Goal: Task Accomplishment & Management: Manage account settings

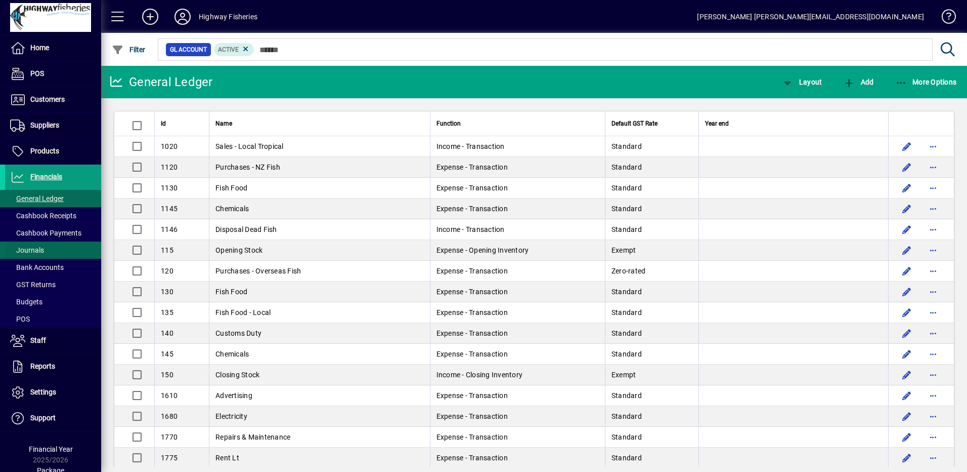
click at [33, 259] on span at bounding box center [53, 267] width 96 height 24
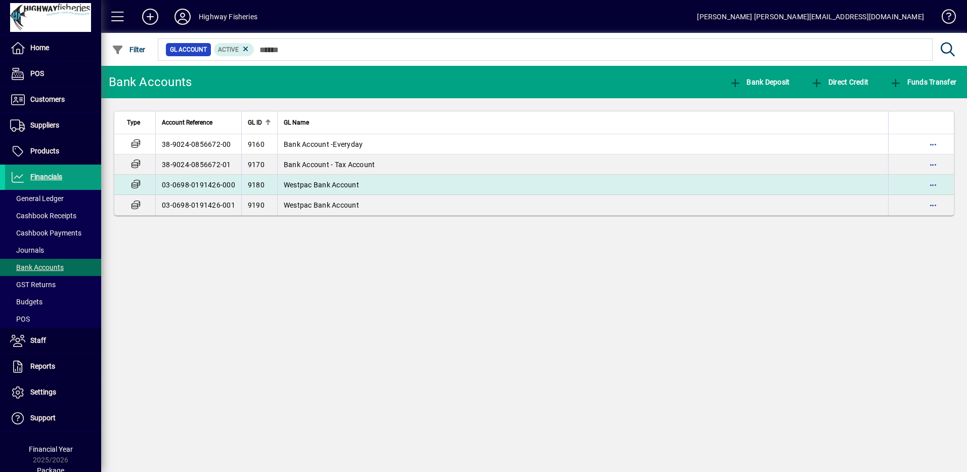
click at [336, 188] on span "Westpac Bank Account" at bounding box center [321, 185] width 75 height 8
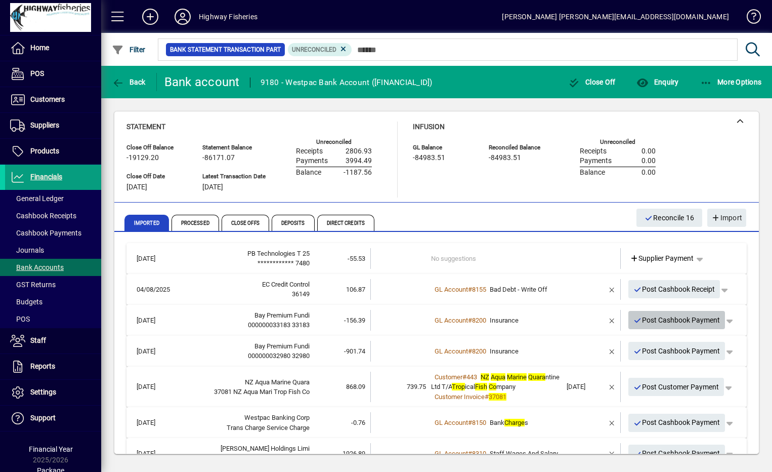
click at [661, 321] on span "Post Cashbook Payment" at bounding box center [676, 320] width 87 height 17
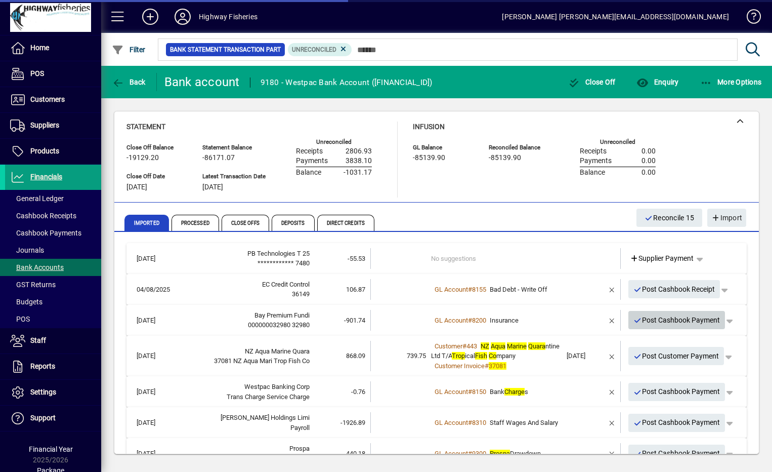
click at [661, 321] on span "Post Cashbook Payment" at bounding box center [676, 320] width 87 height 17
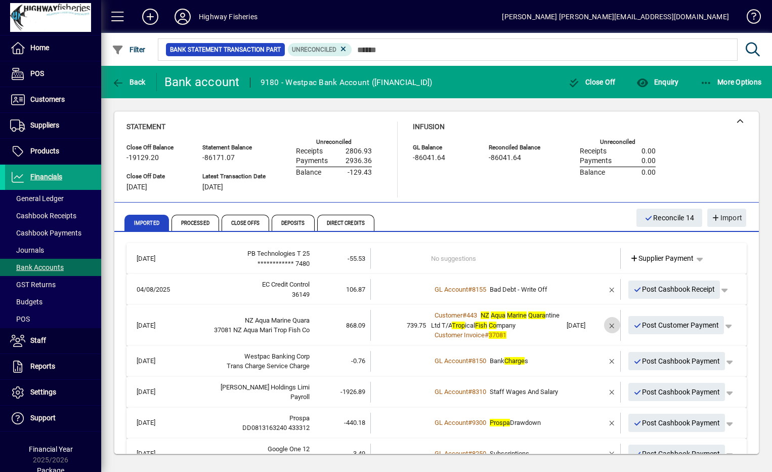
click at [604, 325] on span "button" at bounding box center [612, 325] width 24 height 24
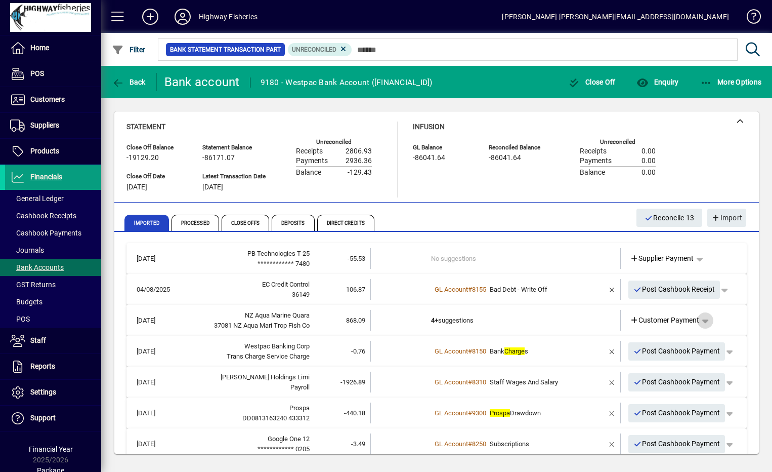
click at [700, 324] on span "button" at bounding box center [705, 320] width 24 height 24
click at [525, 311] on div at bounding box center [386, 236] width 772 height 472
click at [673, 321] on span "Customer Payment" at bounding box center [665, 320] width 70 height 11
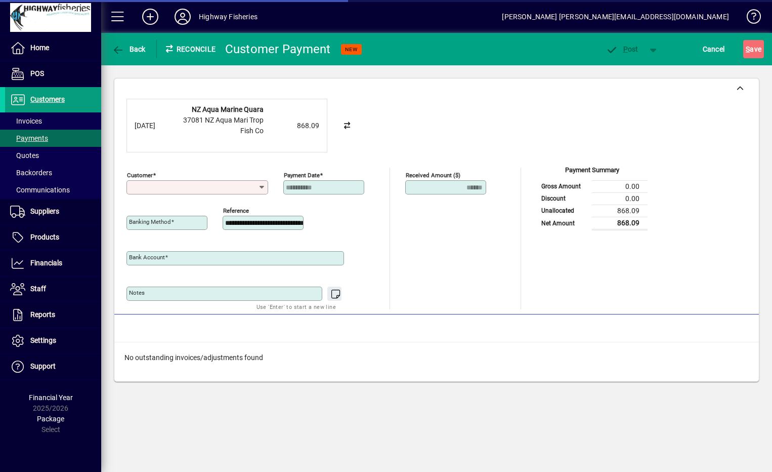
type input "**********"
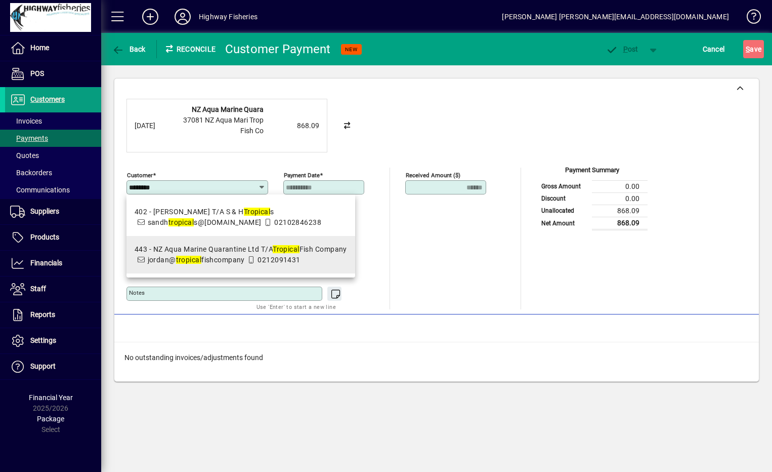
click at [200, 258] on em "tropical" at bounding box center [189, 260] width 26 height 8
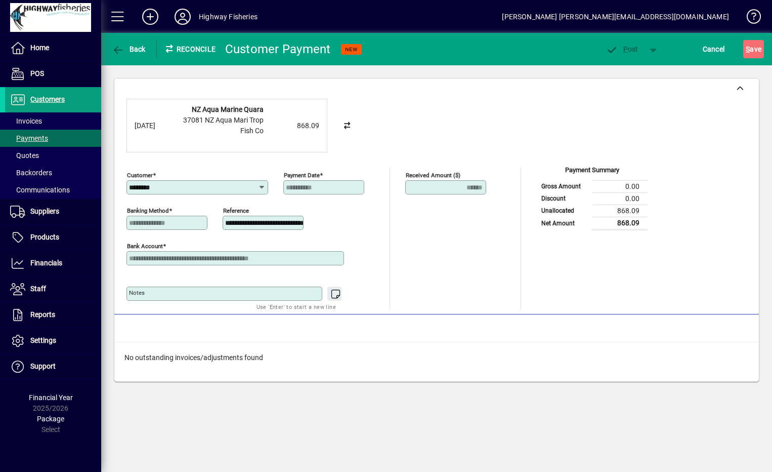
type input "**********"
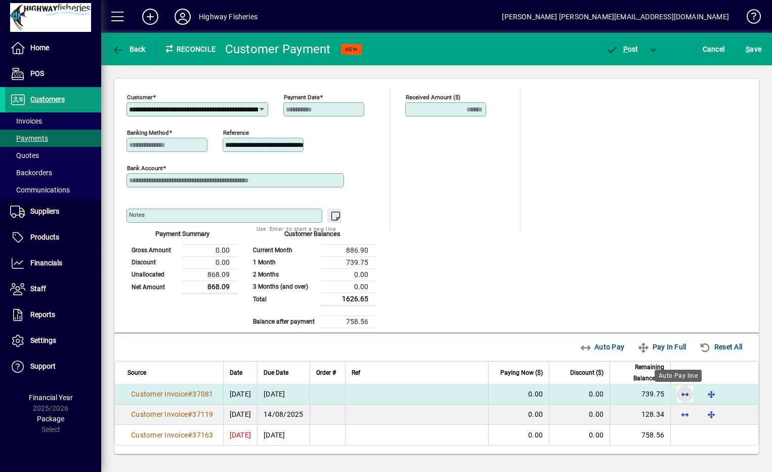
click at [673, 389] on span "button" at bounding box center [685, 393] width 24 height 24
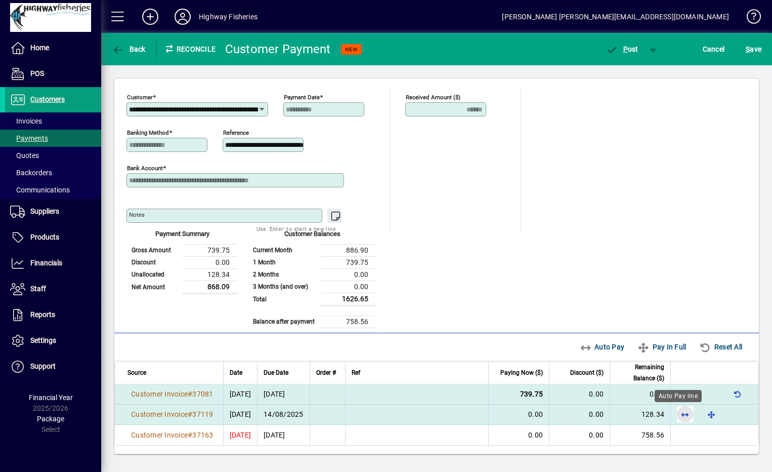
click at [678, 418] on span "button" at bounding box center [685, 414] width 24 height 24
click at [731, 416] on span "button" at bounding box center [738, 414] width 24 height 24
click at [731, 394] on span "button" at bounding box center [738, 393] width 24 height 24
click at [675, 393] on span "button" at bounding box center [685, 393] width 24 height 24
drag, startPoint x: 624, startPoint y: 51, endPoint x: 586, endPoint y: 215, distance: 168.4
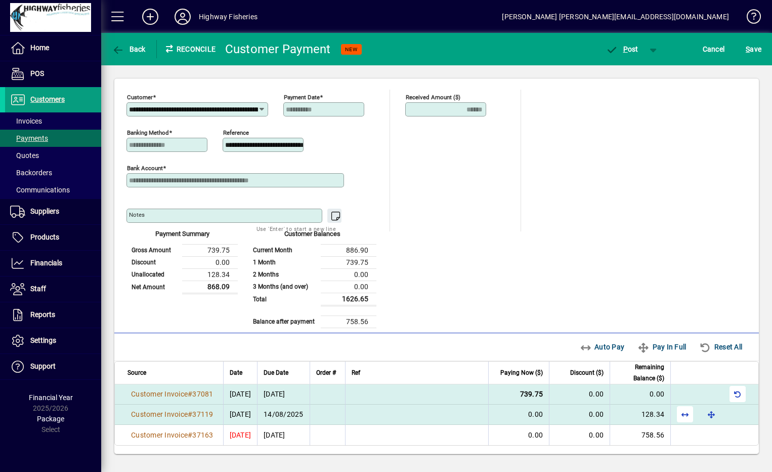
click at [592, 218] on app-page-header "**********" at bounding box center [436, 250] width 671 height 434
click at [675, 412] on span "button" at bounding box center [685, 414] width 24 height 24
click at [622, 50] on span "P ost" at bounding box center [622, 49] width 33 height 8
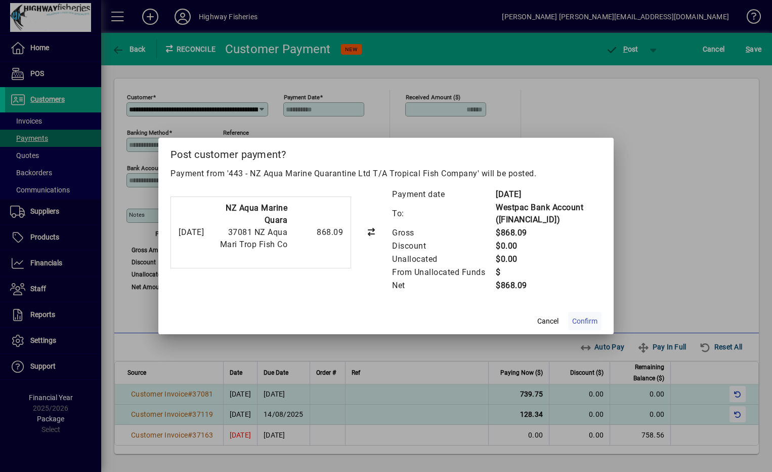
click at [581, 323] on span "Confirm" at bounding box center [584, 321] width 25 height 11
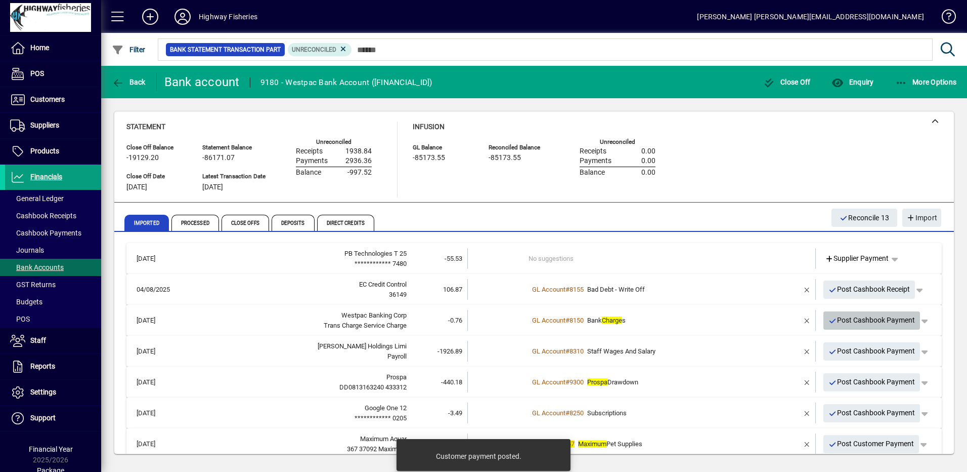
click at [872, 322] on span "Post Cashbook Payment" at bounding box center [872, 320] width 87 height 17
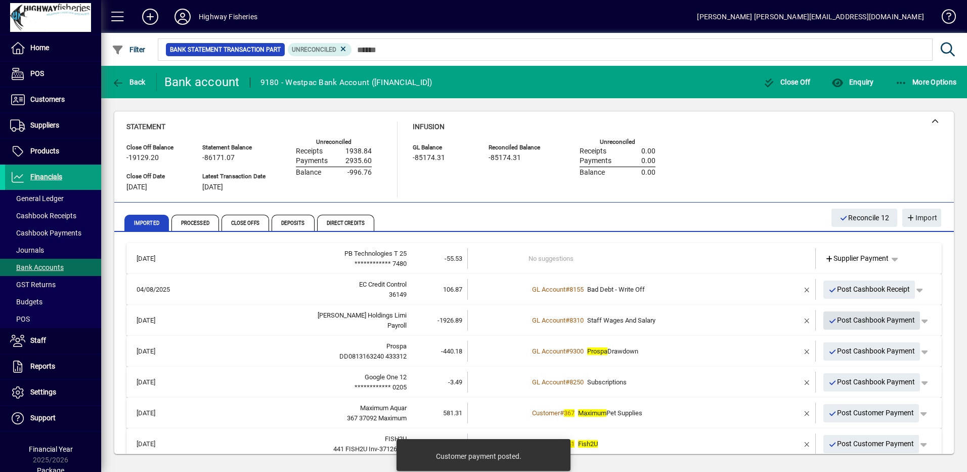
click at [865, 322] on span "Post Cashbook Payment" at bounding box center [872, 320] width 87 height 17
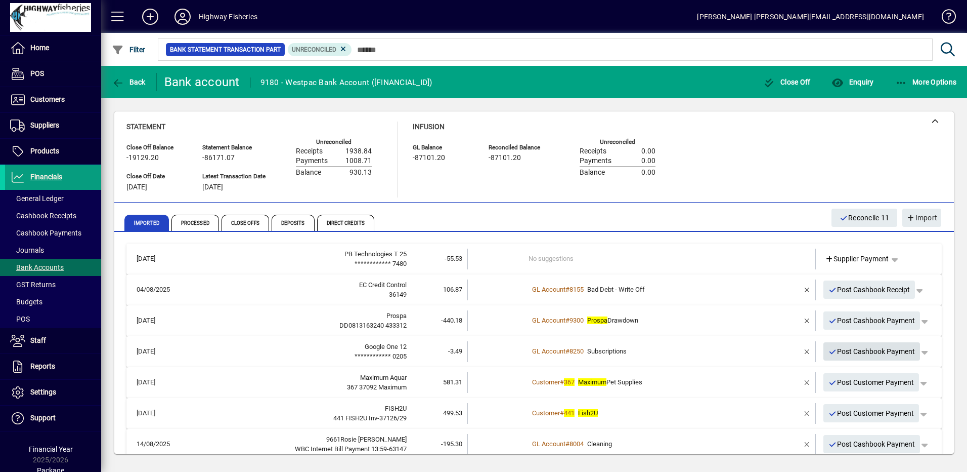
click at [854, 355] on span "Post Cashbook Payment" at bounding box center [872, 351] width 87 height 17
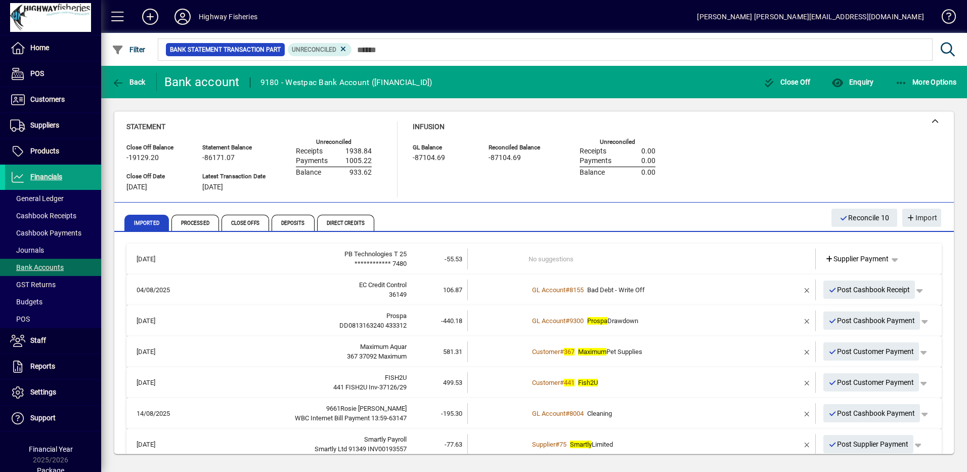
click at [626, 352] on span "Maximum Pet Supplies" at bounding box center [610, 352] width 64 height 8
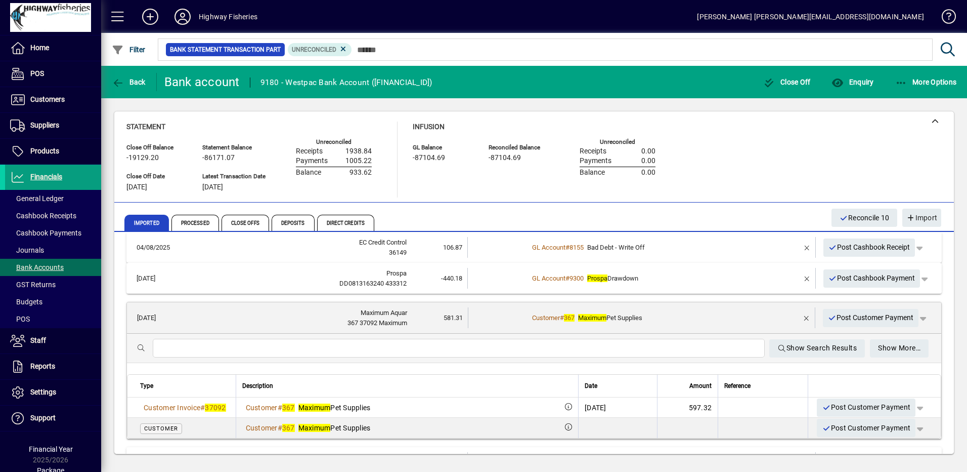
scroll to position [51, 0]
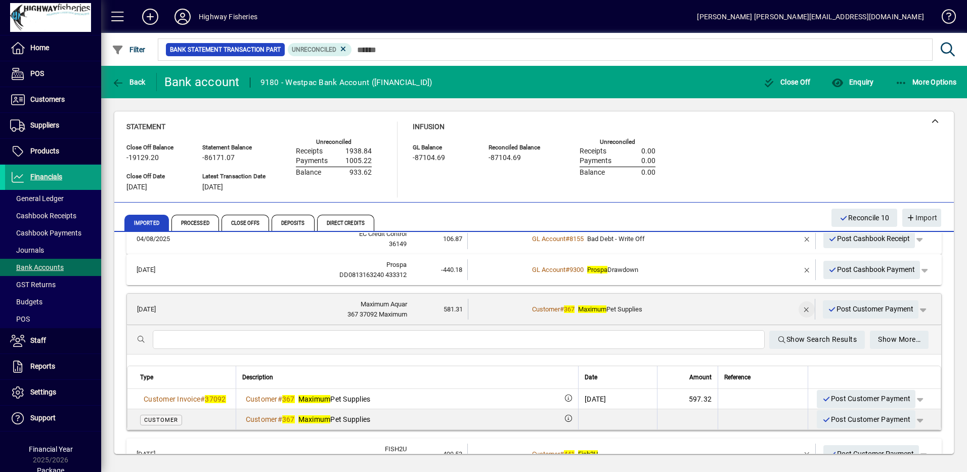
click at [798, 306] on span "button" at bounding box center [807, 309] width 24 height 24
click at [894, 310] on span "button" at bounding box center [900, 309] width 24 height 24
drag, startPoint x: 733, startPoint y: 304, endPoint x: 839, endPoint y: 312, distance: 106.6
click at [735, 303] on div at bounding box center [483, 236] width 967 height 472
click at [839, 311] on span "Customer Payment" at bounding box center [860, 309] width 70 height 11
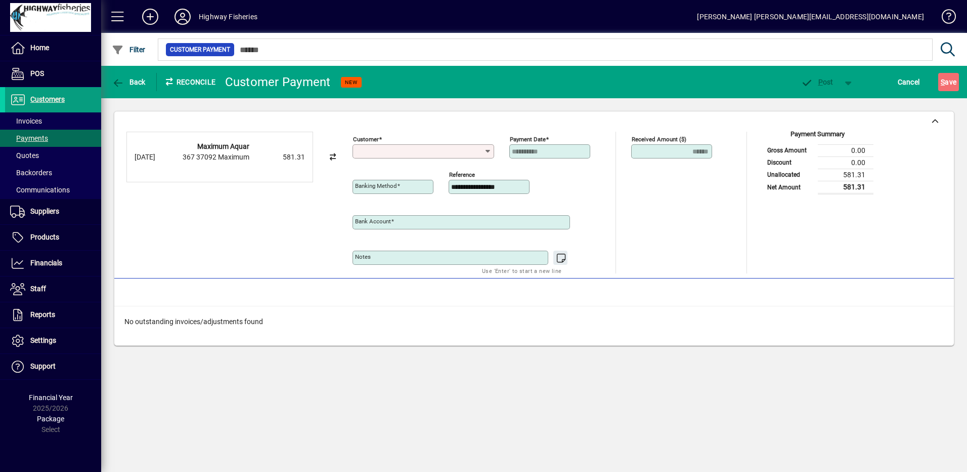
type input "**********"
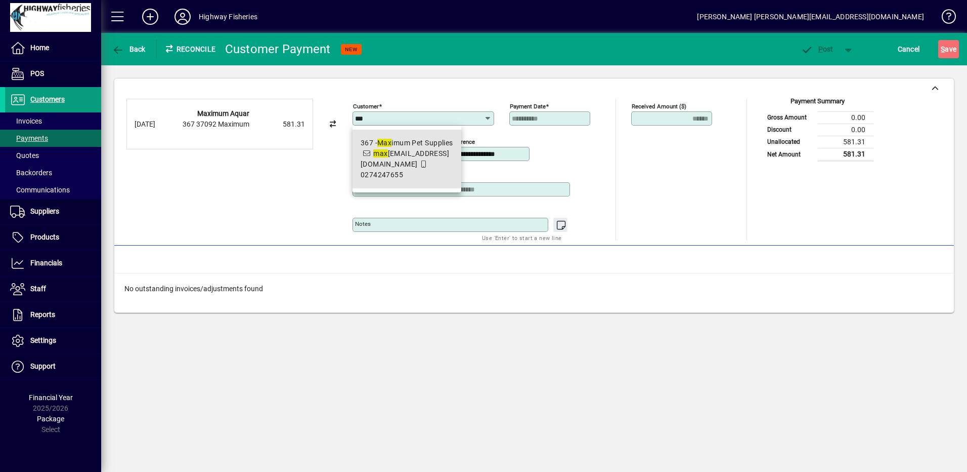
click at [388, 158] on span "367 - Max imum Pet Supplies max [EMAIL_ADDRESS][DOMAIN_NAME] 0274247655" at bounding box center [407, 159] width 93 height 43
type input "**********"
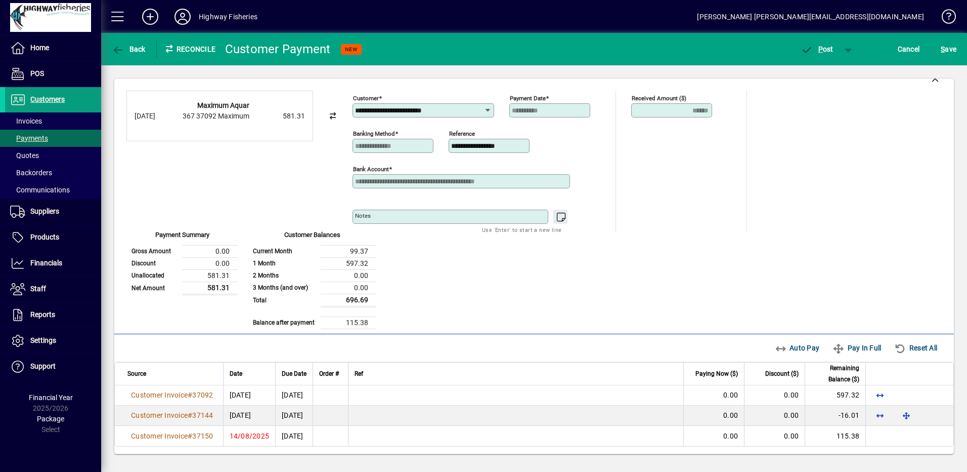
scroll to position [9, 0]
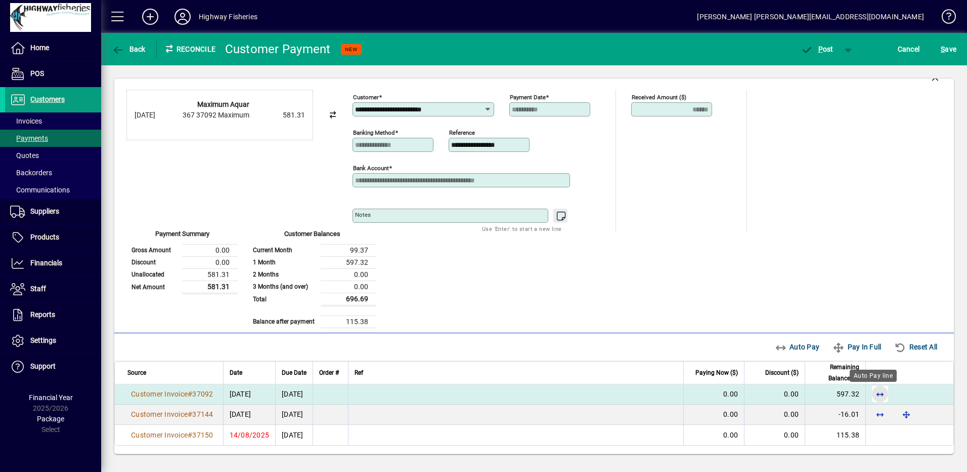
click at [873, 393] on span "button" at bounding box center [880, 393] width 24 height 24
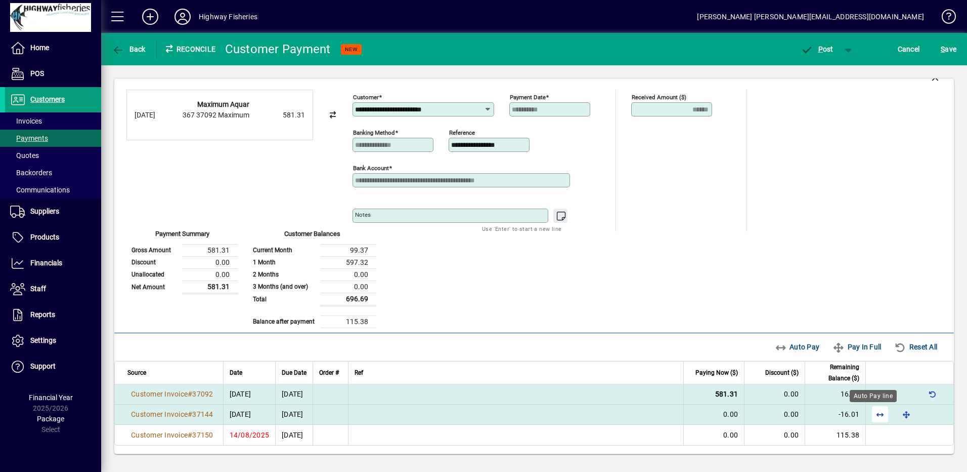
click at [873, 418] on span "button" at bounding box center [880, 414] width 24 height 24
click at [876, 398] on span "button" at bounding box center [880, 393] width 24 height 24
click at [833, 56] on span "button" at bounding box center [817, 49] width 43 height 24
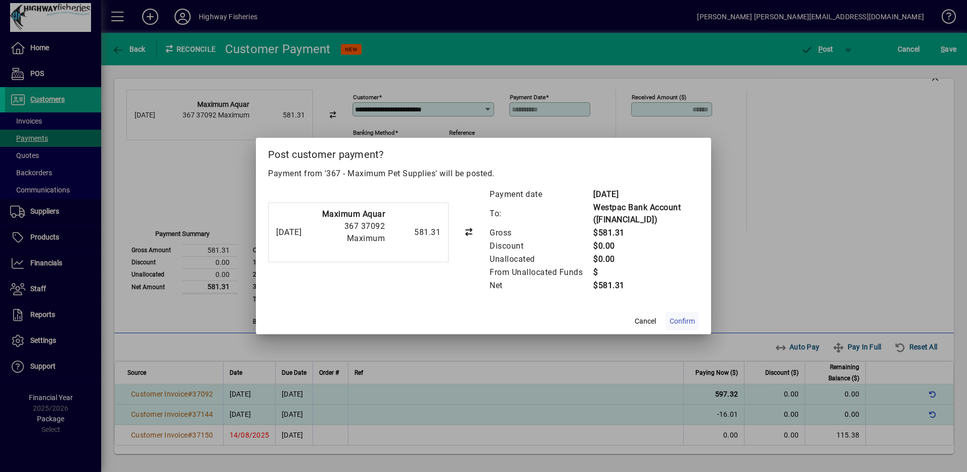
click at [675, 321] on span "Confirm" at bounding box center [682, 321] width 25 height 11
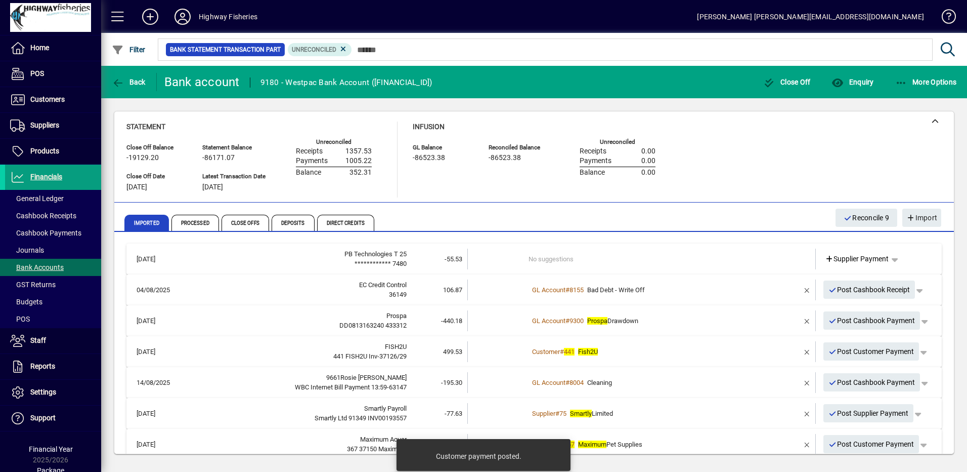
click at [519, 406] on td at bounding box center [498, 413] width 61 height 21
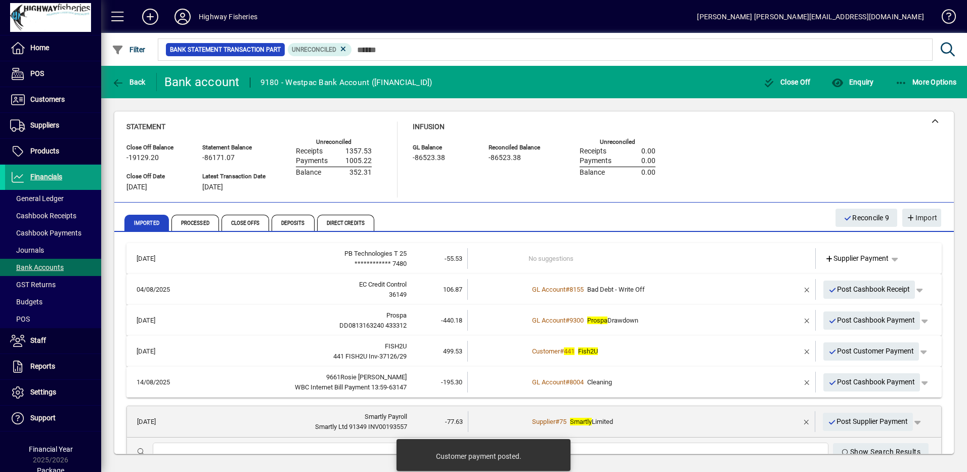
click at [512, 421] on td at bounding box center [498, 421] width 61 height 21
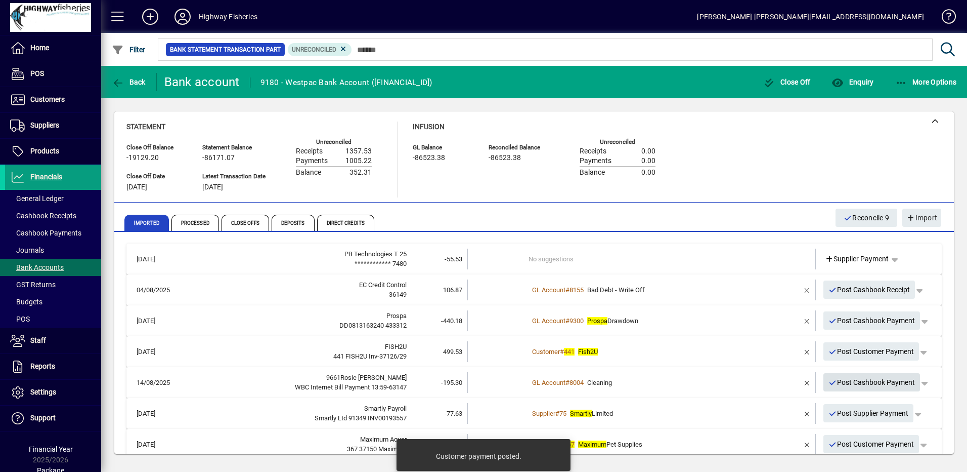
click at [847, 382] on span "Post Cashbook Payment" at bounding box center [872, 382] width 87 height 17
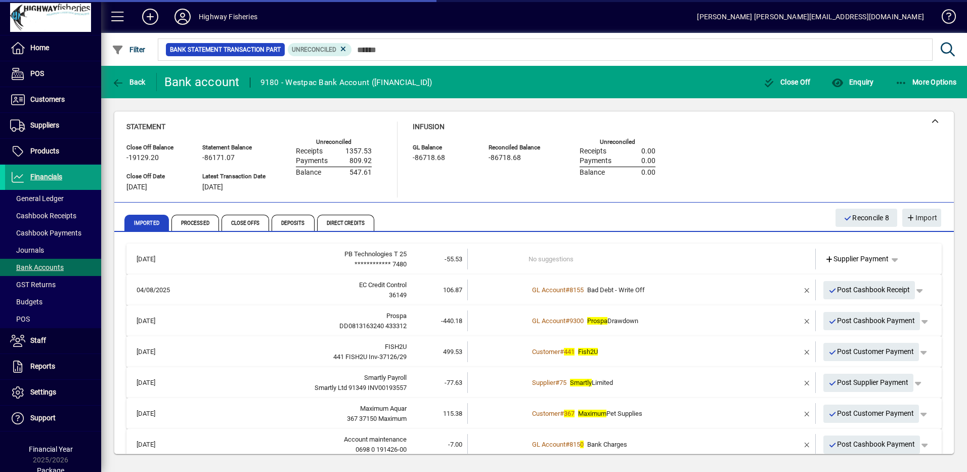
click at [644, 359] on td "Customer # 441 Fish2U" at bounding box center [643, 351] width 228 height 21
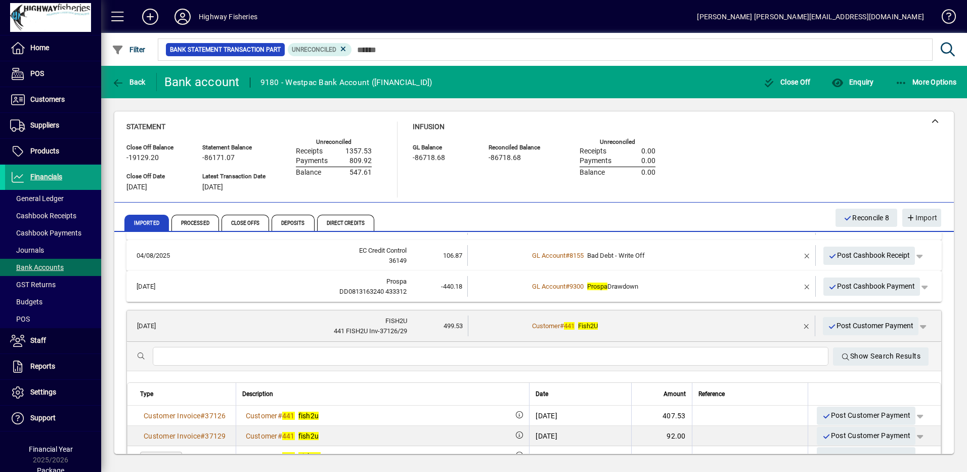
scroll to position [51, 0]
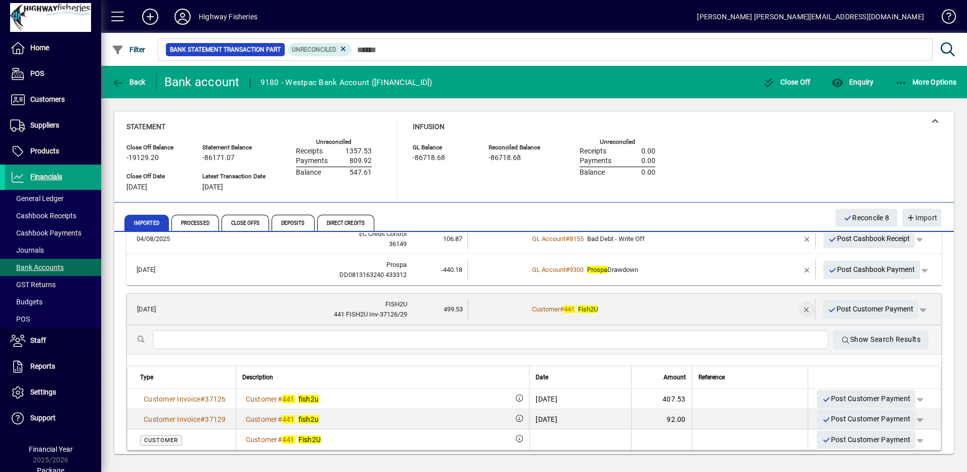
click at [796, 305] on span "button" at bounding box center [807, 309] width 24 height 24
click at [879, 310] on span "Customer Payment" at bounding box center [860, 309] width 70 height 11
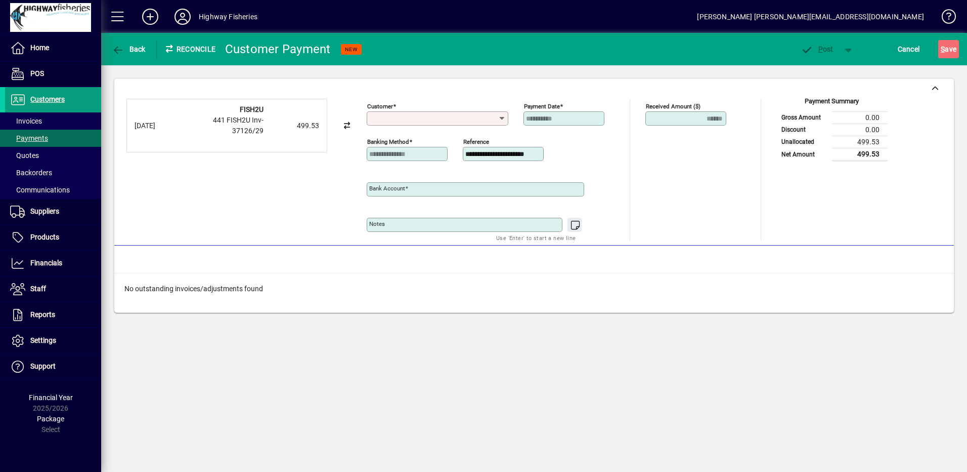
type input "**********"
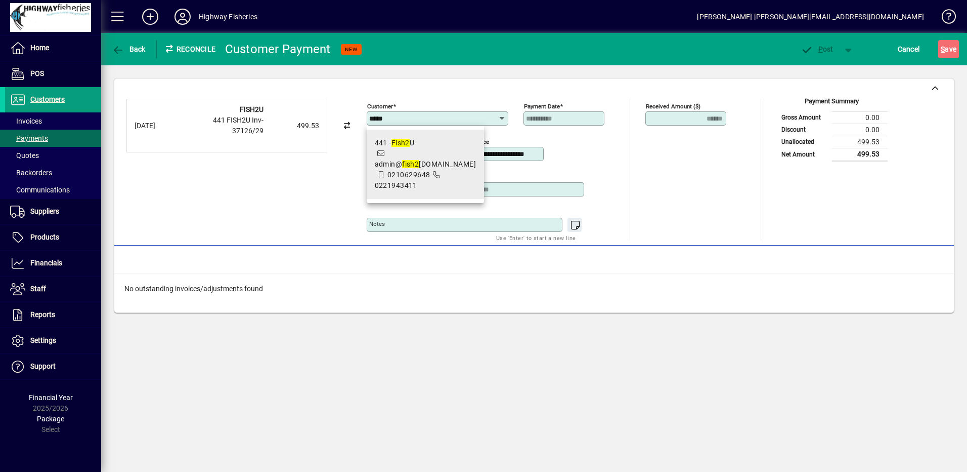
click at [391, 180] on span "441 - Fish2 U admin@ fish2 [DOMAIN_NAME] 0210629648 0221943411" at bounding box center [426, 164] width 102 height 53
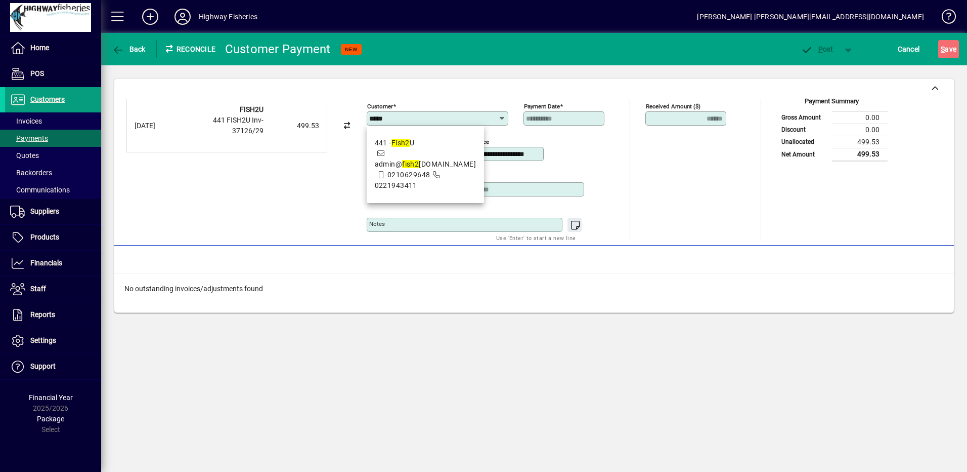
type input "**********"
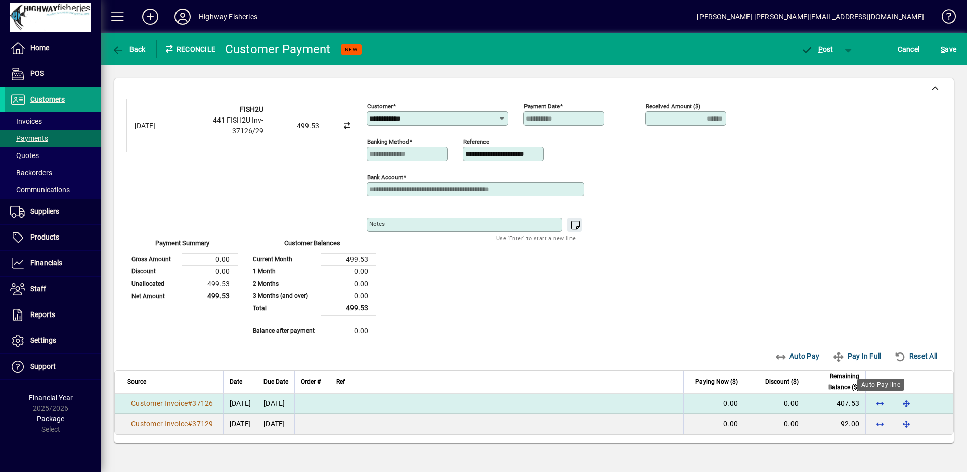
click at [882, 395] on span "button" at bounding box center [880, 403] width 24 height 24
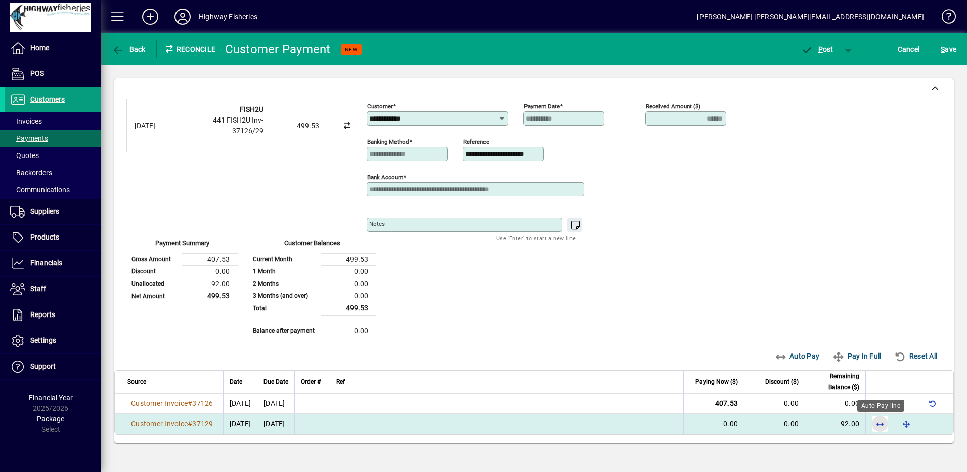
click at [875, 418] on span "button" at bounding box center [880, 423] width 24 height 24
click at [817, 47] on span "P ost" at bounding box center [817, 49] width 33 height 8
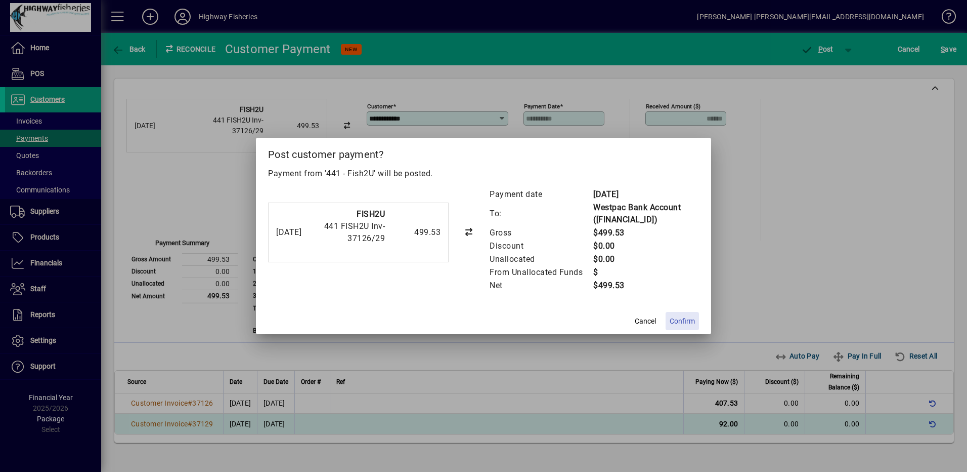
click at [671, 320] on span "Confirm" at bounding box center [682, 321] width 25 height 11
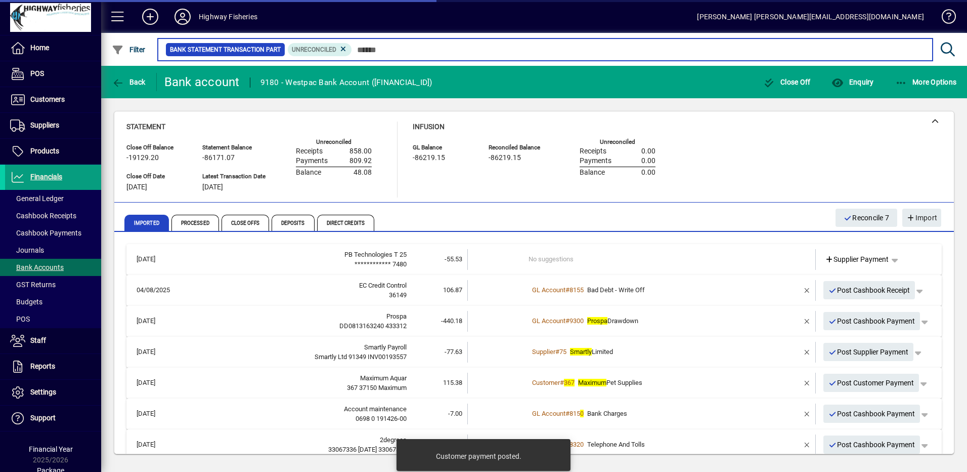
scroll to position [46, 0]
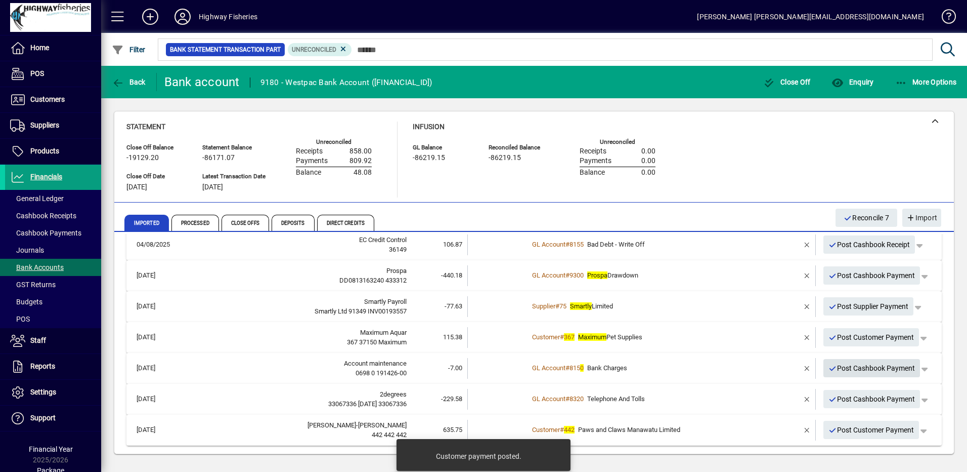
click at [830, 367] on span "Post Cashbook Payment" at bounding box center [872, 368] width 87 height 17
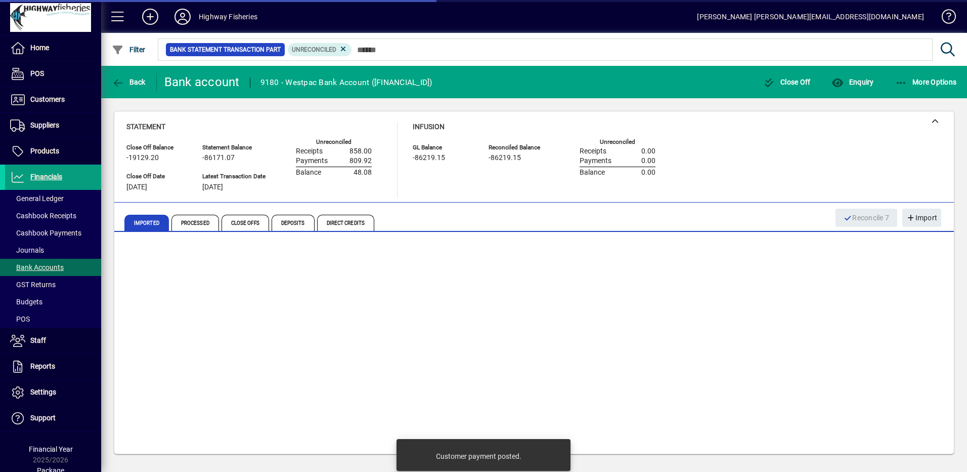
scroll to position [15, 0]
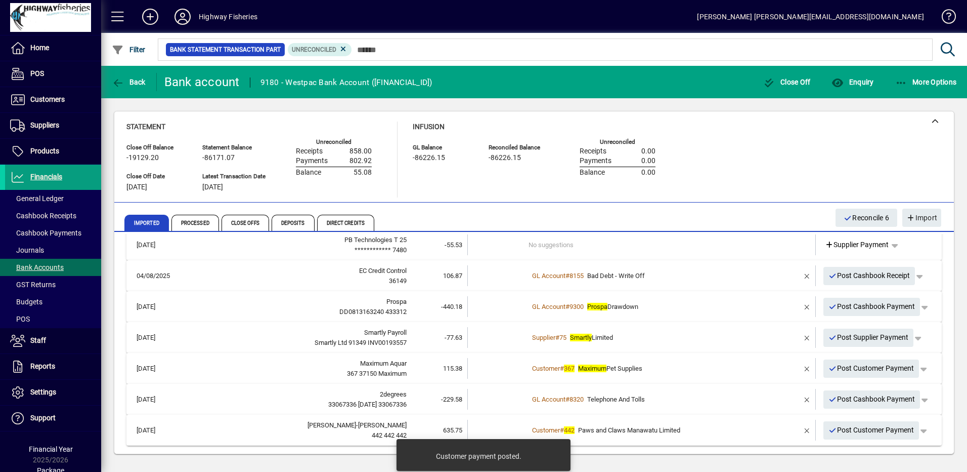
click at [597, 378] on td "Customer # 367 Maximum Pet Supplies" at bounding box center [643, 368] width 228 height 21
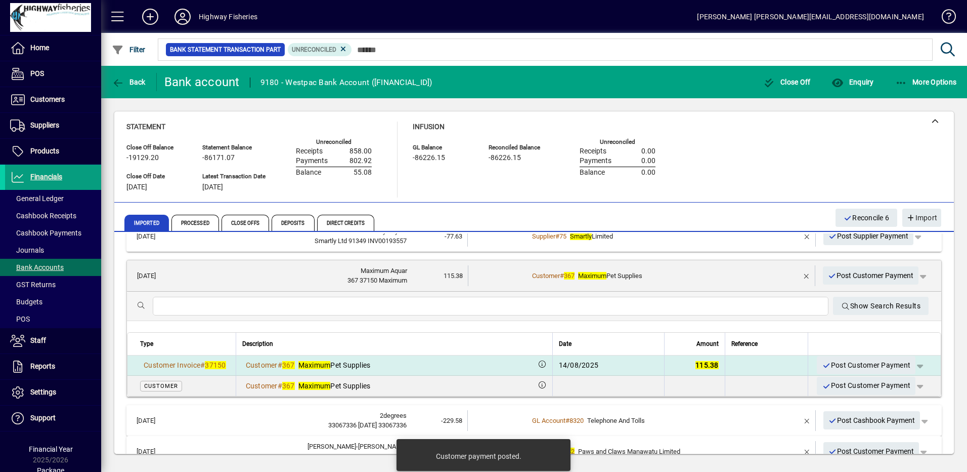
scroll to position [116, 0]
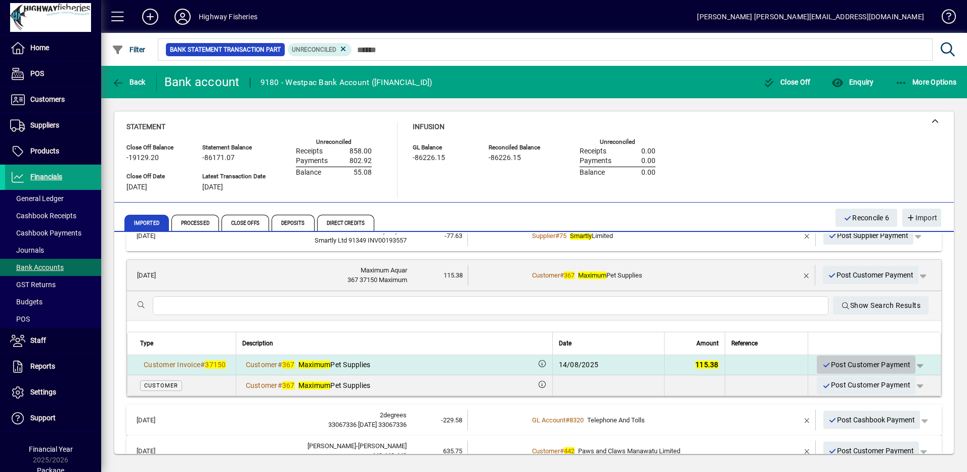
click at [839, 356] on span "Post Customer Payment" at bounding box center [866, 364] width 89 height 17
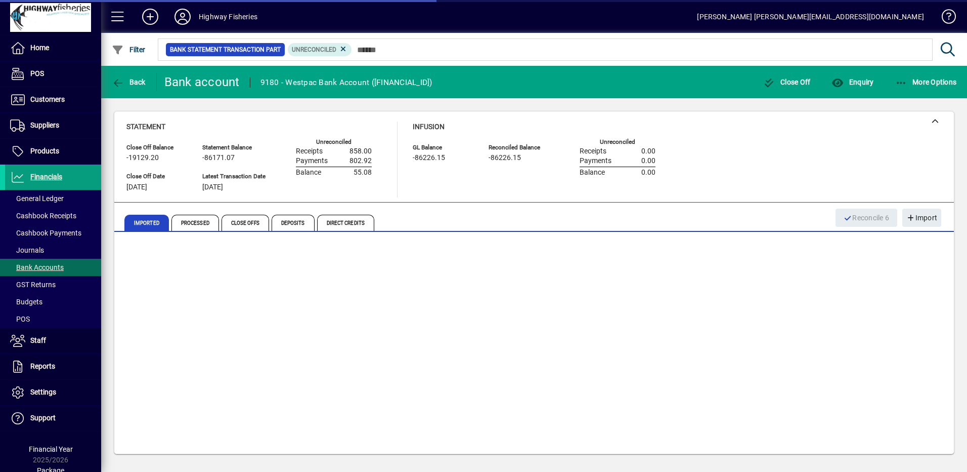
scroll to position [0, 0]
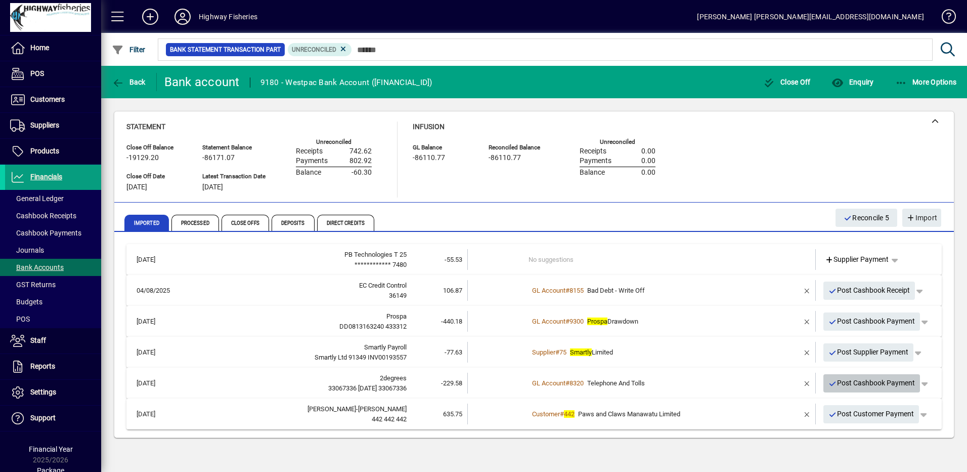
click at [884, 389] on span "Post Cashbook Payment" at bounding box center [872, 382] width 87 height 17
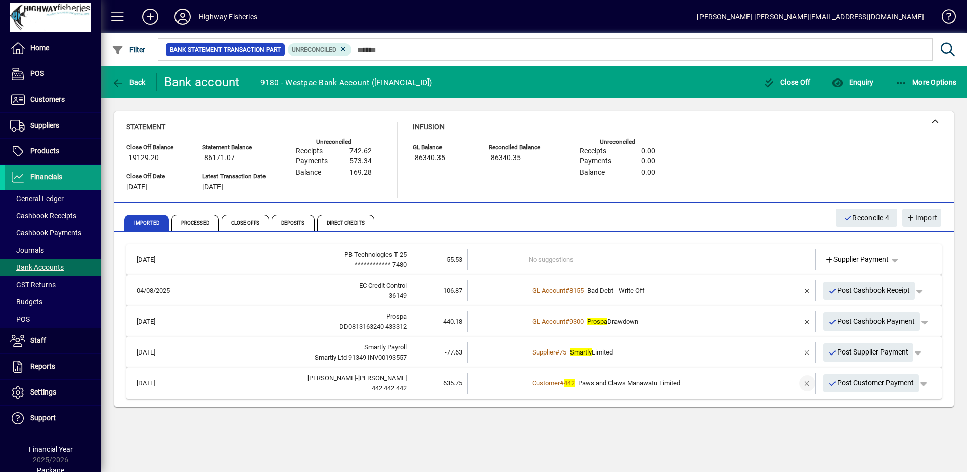
click at [804, 387] on span "button" at bounding box center [807, 383] width 24 height 24
click at [839, 385] on span "Customer Payment" at bounding box center [860, 382] width 70 height 11
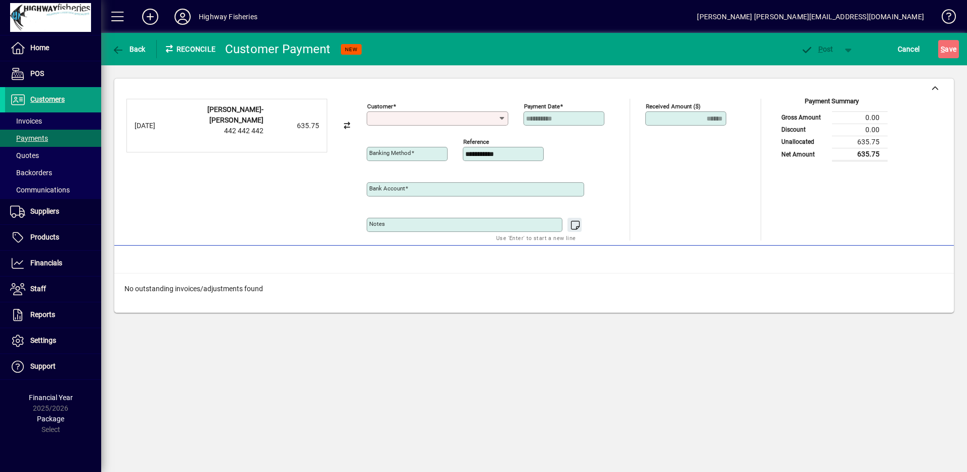
type input "**********"
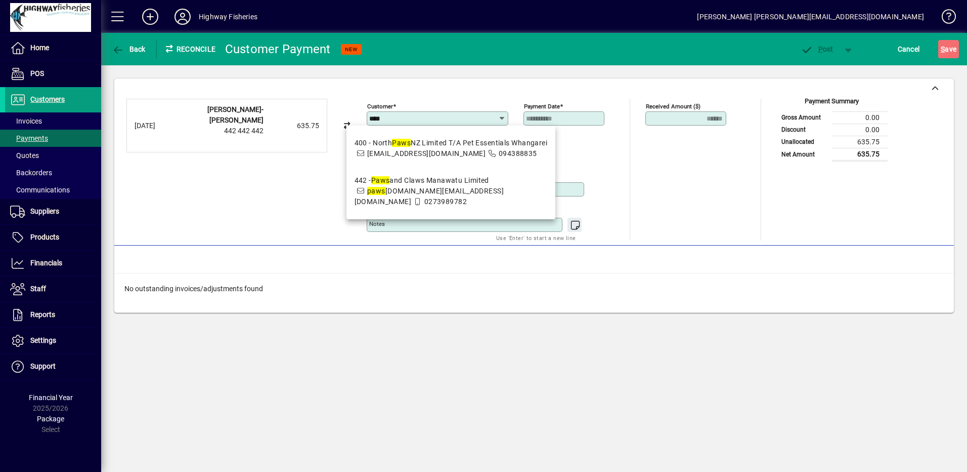
click at [419, 193] on span "paws [DOMAIN_NAME][EMAIL_ADDRESS][DOMAIN_NAME]" at bounding box center [430, 196] width 150 height 19
type input "**********"
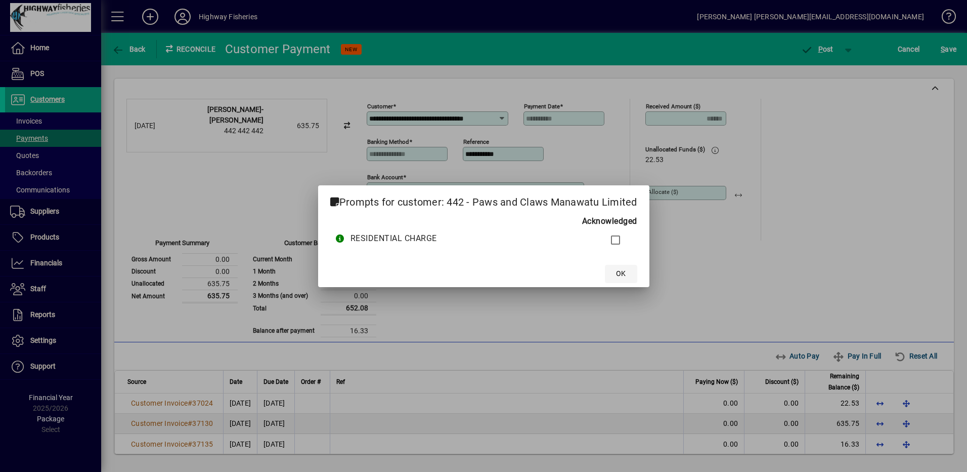
click at [623, 275] on span "OK" at bounding box center [621, 273] width 10 height 11
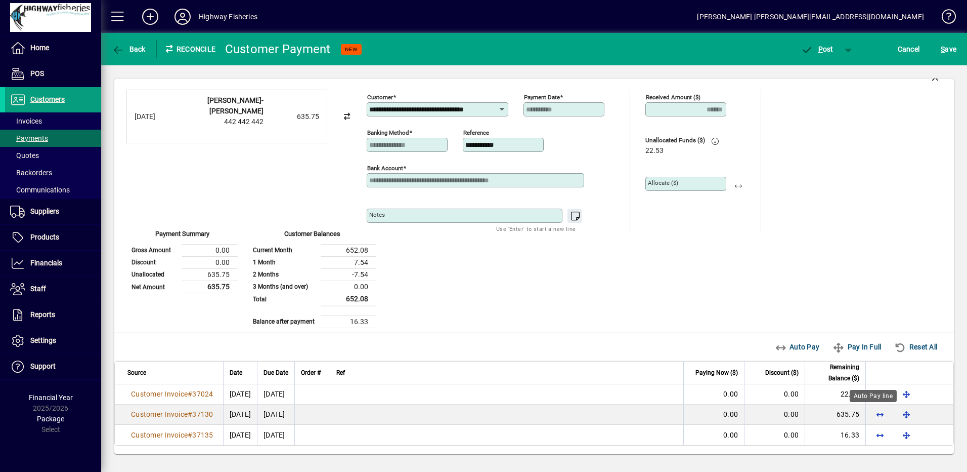
click at [874, 394] on div "Auto Pay line" at bounding box center [873, 396] width 47 height 12
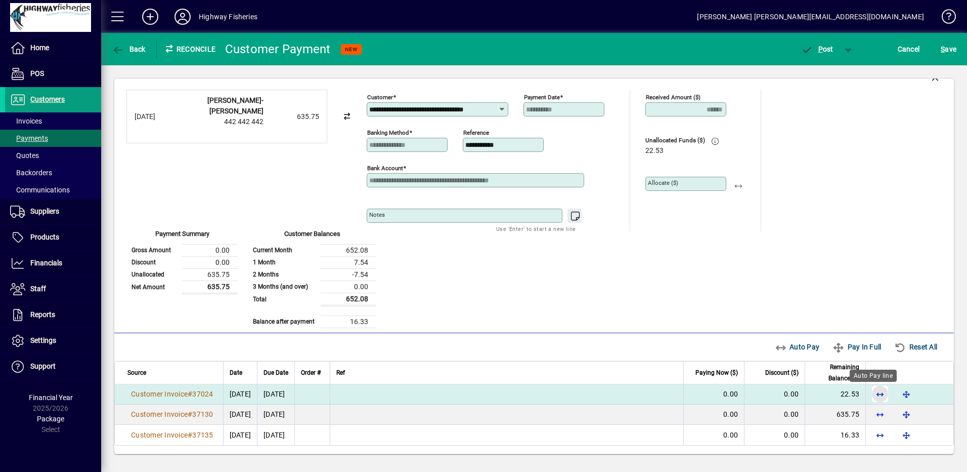
click at [872, 395] on span "button" at bounding box center [880, 393] width 24 height 24
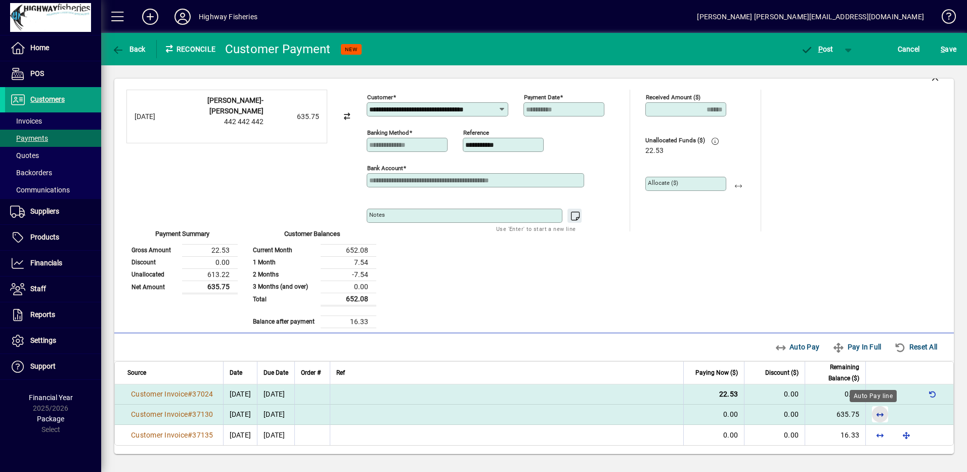
click at [874, 412] on span "button" at bounding box center [880, 414] width 24 height 24
click at [923, 392] on span "button" at bounding box center [933, 393] width 24 height 24
click at [868, 412] on span "button" at bounding box center [880, 414] width 24 height 24
click at [822, 51] on span "P" at bounding box center [821, 49] width 5 height 8
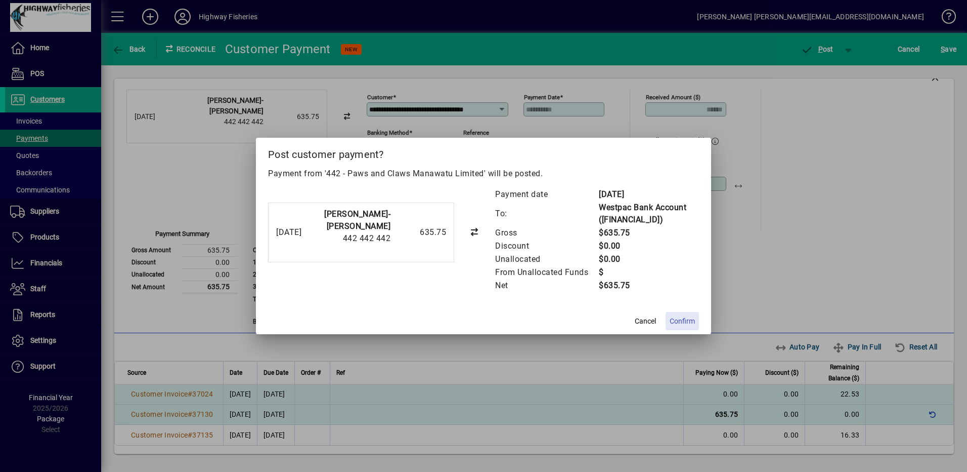
click at [677, 314] on span at bounding box center [682, 321] width 33 height 24
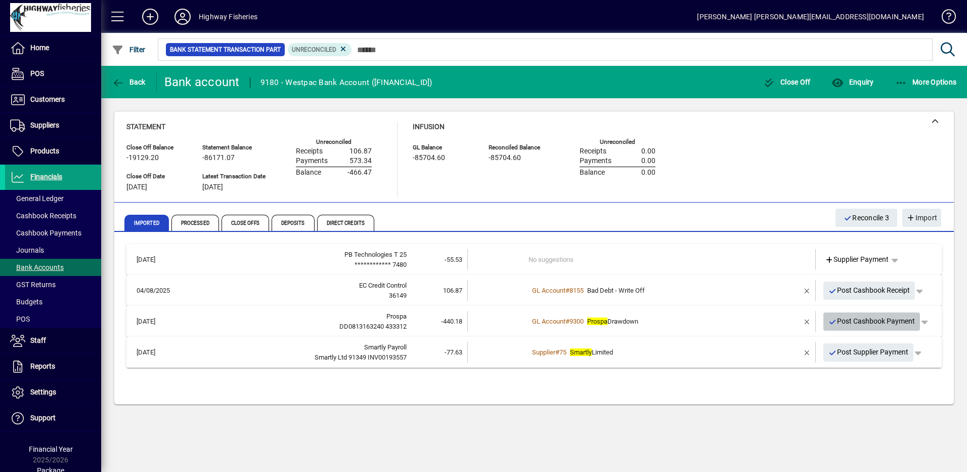
click at [857, 323] on span "Post Cashbook Payment" at bounding box center [872, 321] width 87 height 17
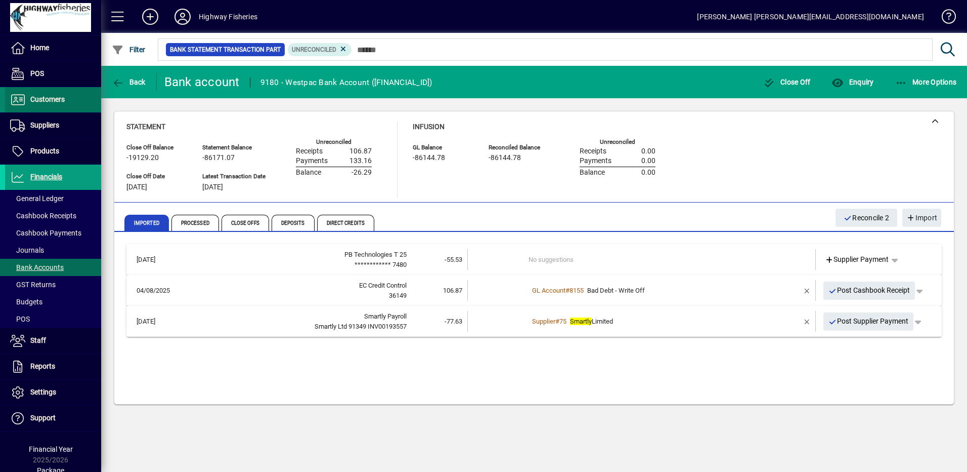
click at [55, 101] on span "Customers" at bounding box center [47, 99] width 34 height 8
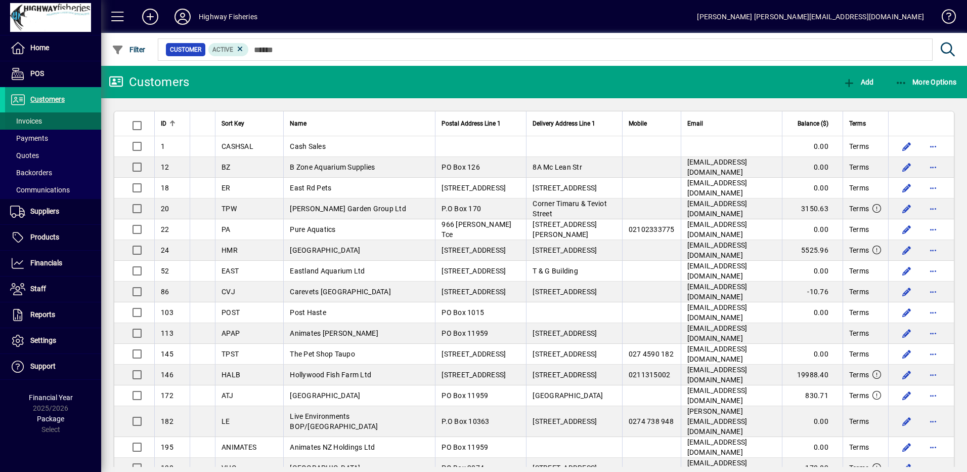
click at [23, 124] on span "Invoices" at bounding box center [26, 121] width 32 height 8
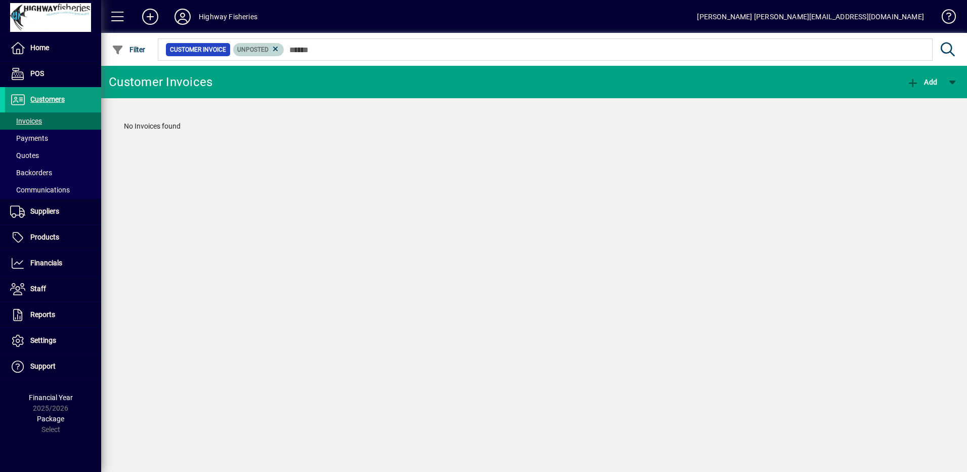
drag, startPoint x: 276, startPoint y: 50, endPoint x: 284, endPoint y: 50, distance: 7.6
click at [277, 50] on icon at bounding box center [275, 49] width 9 height 9
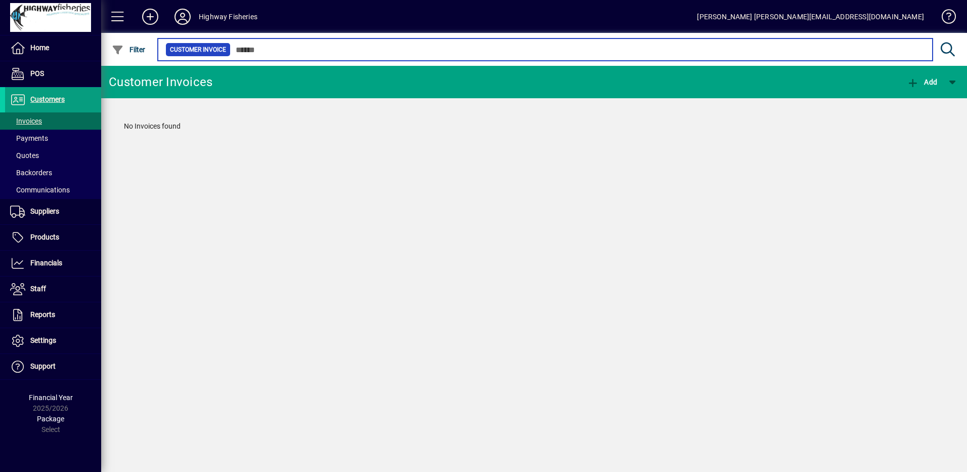
click at [293, 53] on input "text" at bounding box center [578, 50] width 694 height 14
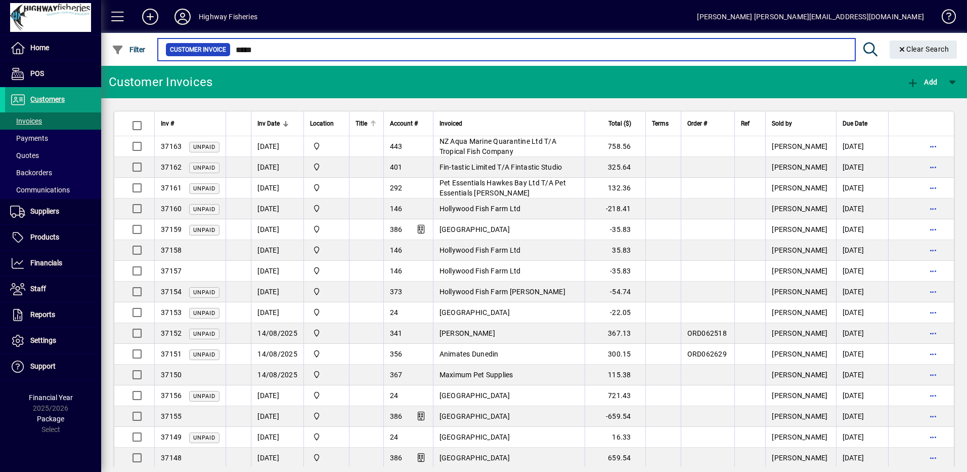
type input "*****"
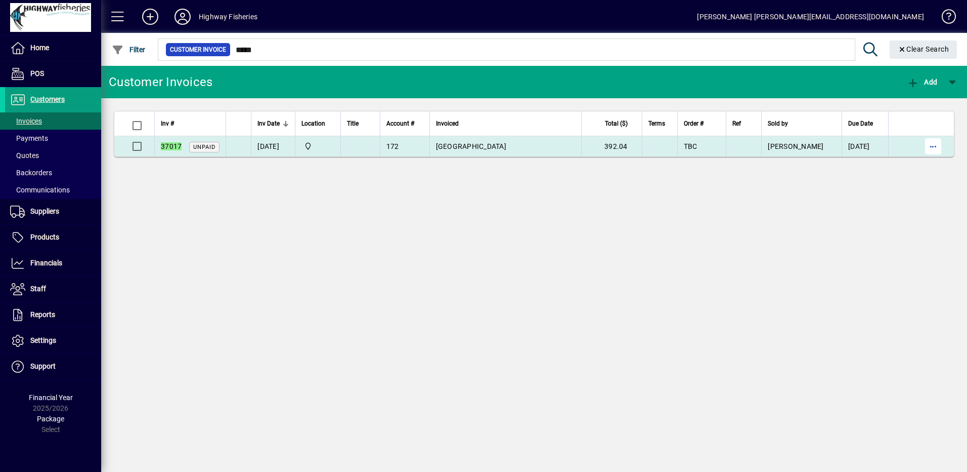
click at [934, 141] on span "button" at bounding box center [933, 146] width 24 height 24
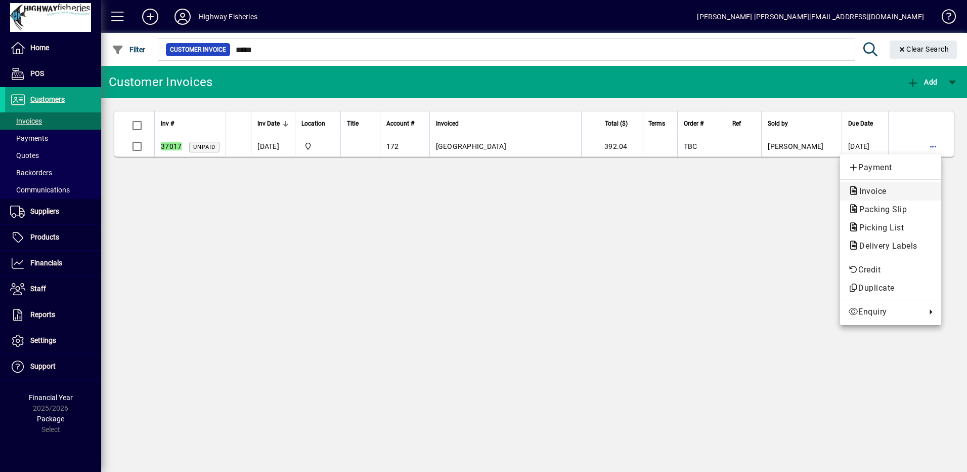
click at [878, 187] on span "Invoice" at bounding box center [870, 191] width 44 height 10
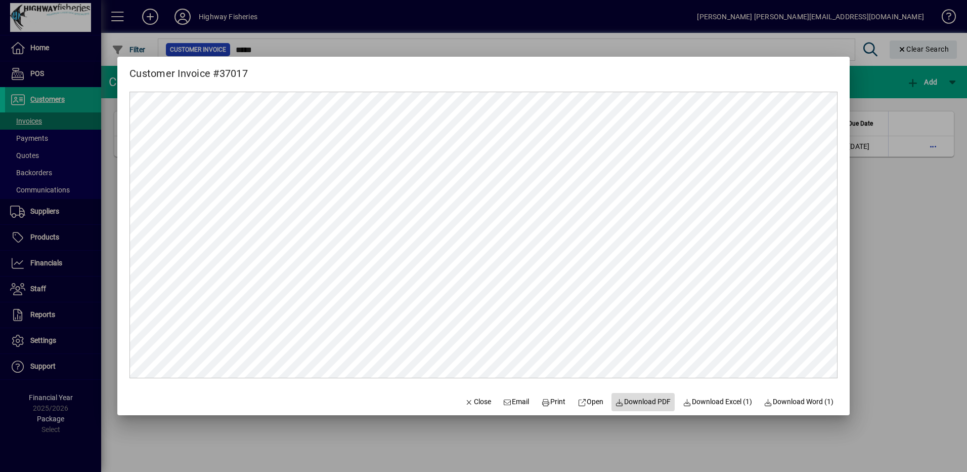
click at [645, 396] on span at bounding box center [644, 402] width 64 height 24
click at [481, 404] on span "Close" at bounding box center [478, 401] width 26 height 11
